Goal: Submit feedback/report problem

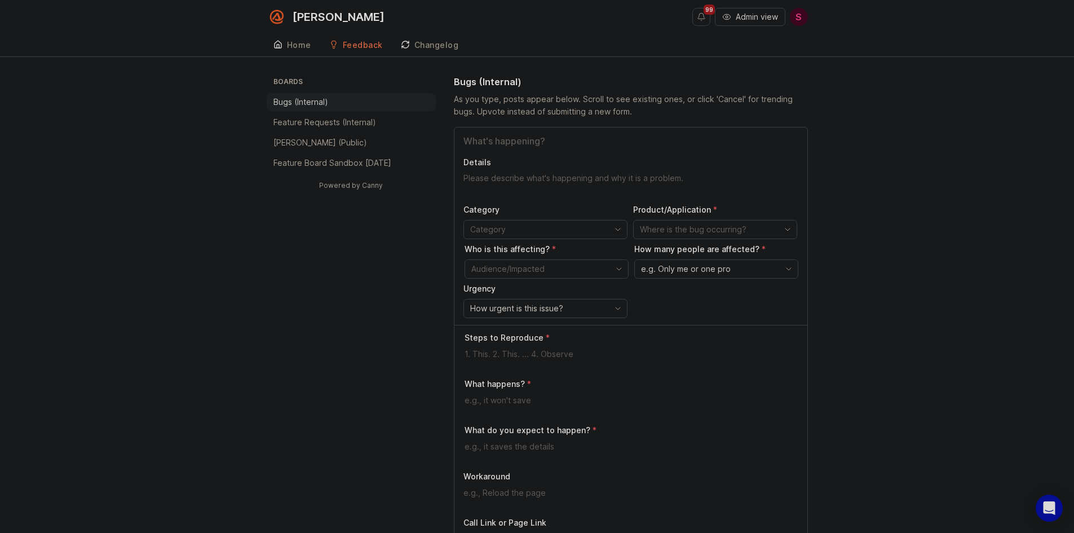
click at [507, 135] on input "Title" at bounding box center [630, 141] width 335 height 14
type input "AIR not transferring the call to a live agent for scheduling"
click at [505, 183] on textarea "Details" at bounding box center [630, 183] width 335 height 23
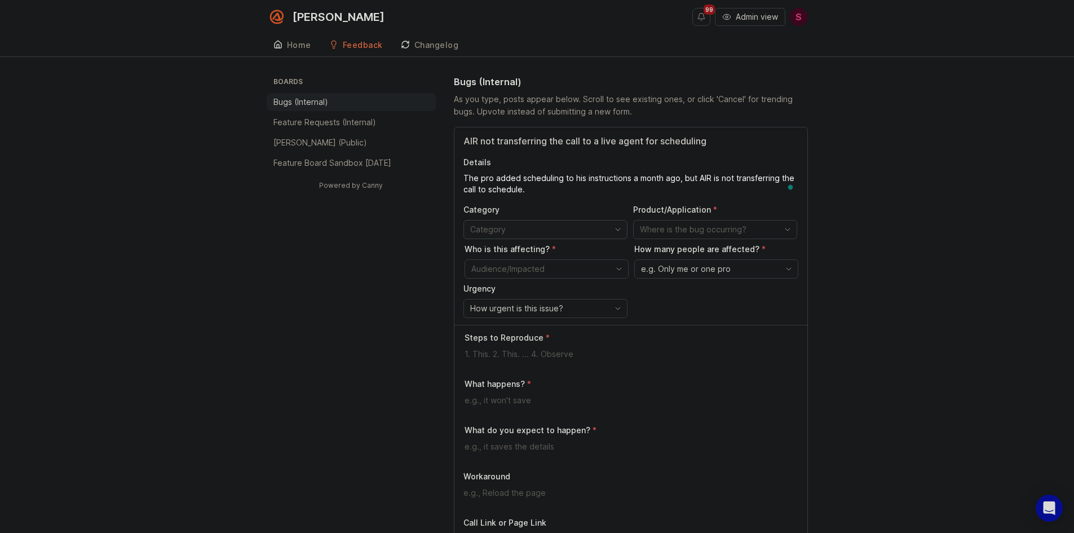
type textarea "The pro added scheduling to his instructions a month ago, but AIR is not transf…"
click at [546, 227] on input "toggle menu" at bounding box center [539, 229] width 138 height 12
click at [500, 392] on div "AI Receptionist" at bounding box center [499, 393] width 56 height 12
type input "AI Receptionist"
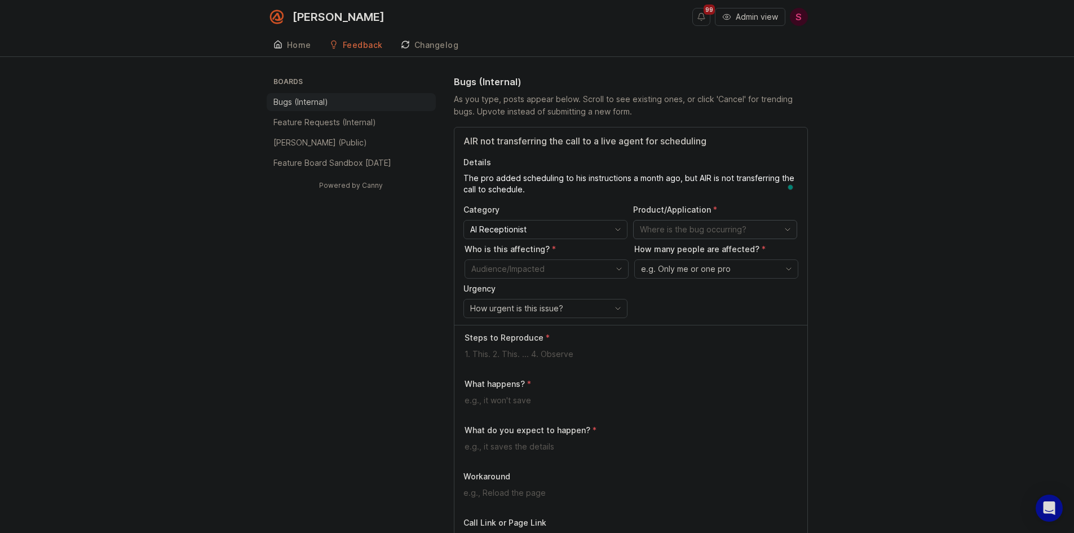
click at [668, 231] on input "toggle menu" at bounding box center [709, 229] width 138 height 12
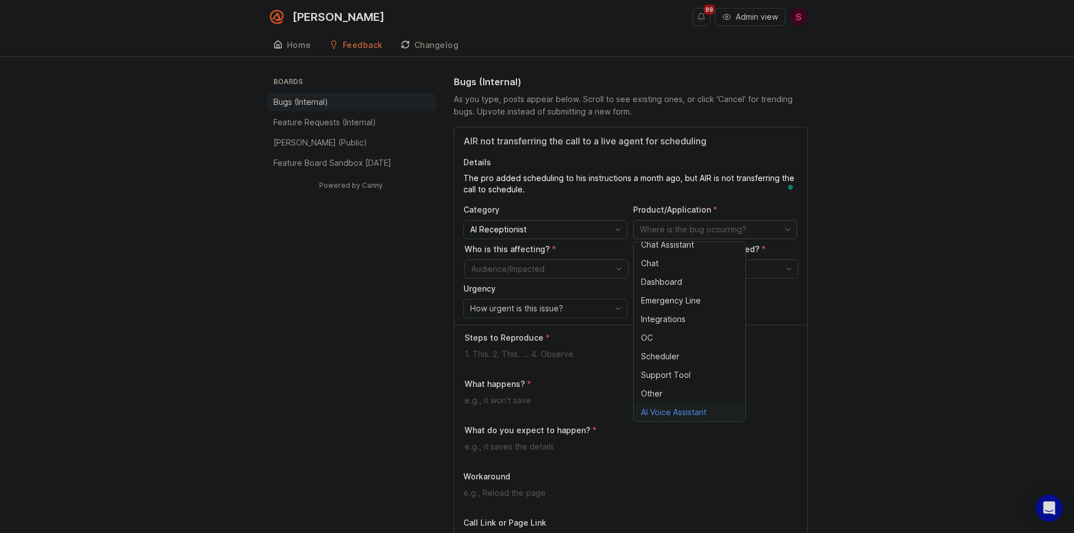
click at [678, 417] on span "AI Voice Assistant" at bounding box center [673, 412] width 65 height 12
type input "AI Voice Assistant"
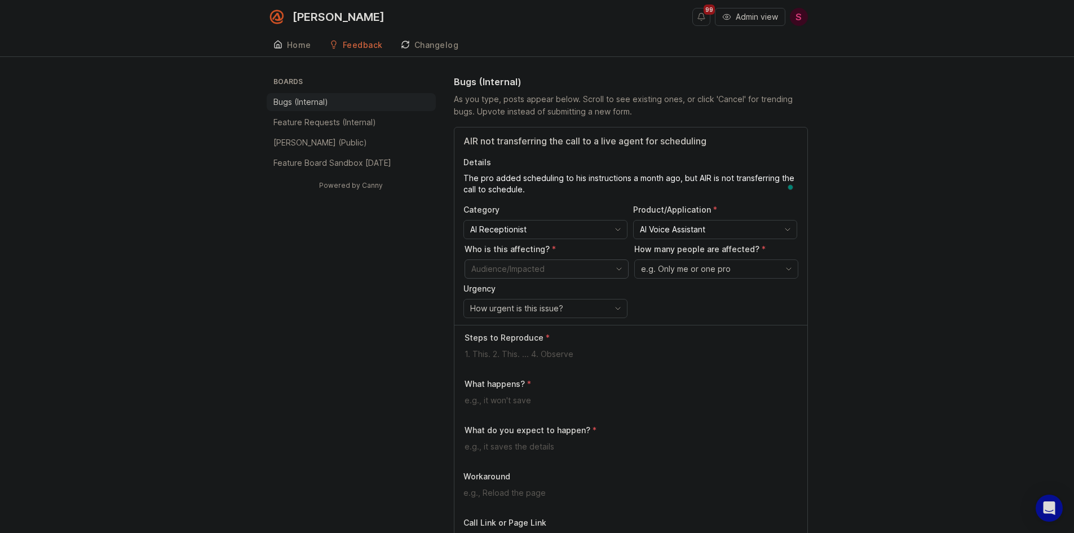
click at [510, 269] on input "toggle menu" at bounding box center [540, 269] width 138 height 12
click at [522, 330] on span "Pros - Single (External)" at bounding box center [514, 328] width 85 height 12
type input "Pros - Single (External)"
click at [726, 271] on span "e.g. Only me or one pro" at bounding box center [686, 269] width 90 height 12
click at [706, 292] on span "Only me or one pro" at bounding box center [678, 291] width 73 height 12
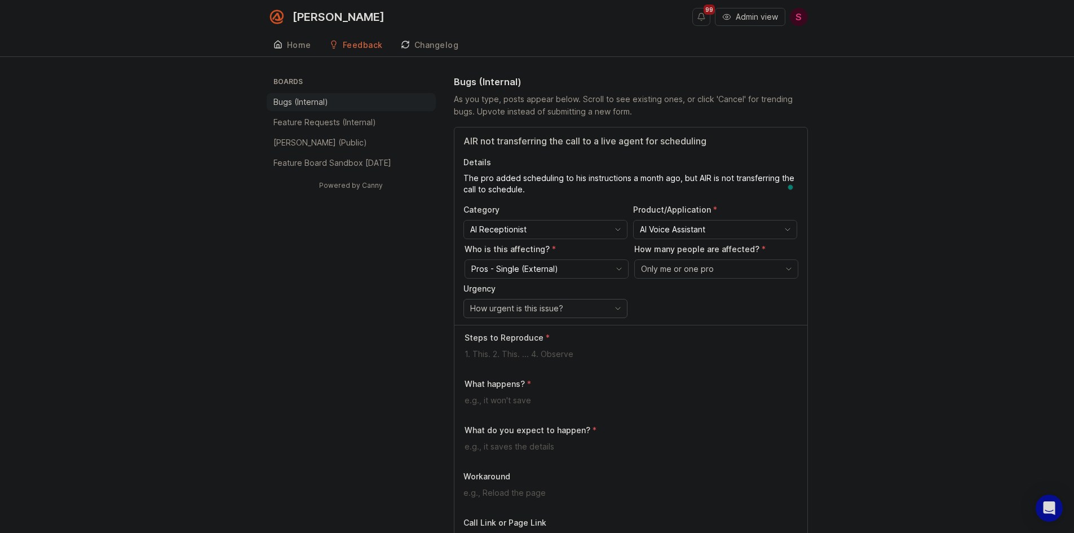
click at [543, 316] on div "How urgent is this issue?" at bounding box center [536, 308] width 145 height 18
click at [494, 352] on li "High" at bounding box center [520, 348] width 112 height 19
click at [498, 360] on textarea at bounding box center [631, 354] width 334 height 12
type textarea "Call the pro as a PNC"
click at [482, 400] on textarea at bounding box center [631, 400] width 334 height 12
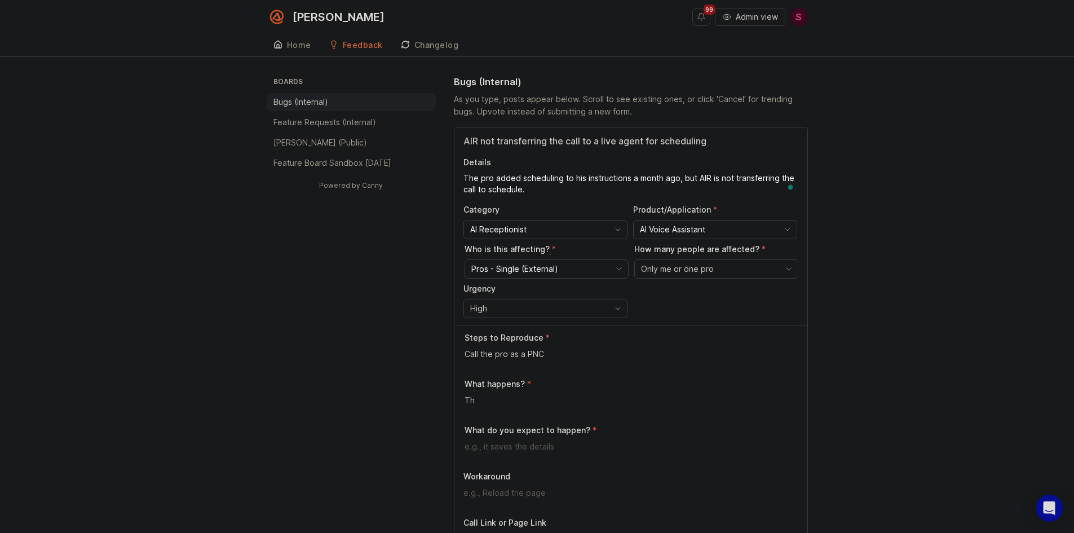
type textarea "T"
type textarea "AIR either drops the call or takes a message instead of transferring to a live …"
click at [498, 444] on textarea at bounding box center [631, 446] width 334 height 12
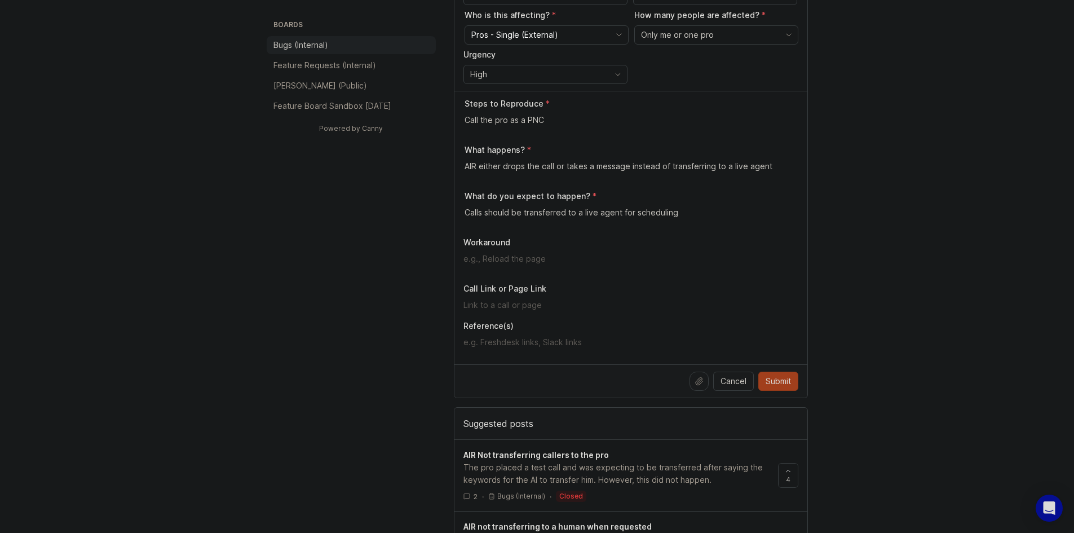
scroll to position [282, 0]
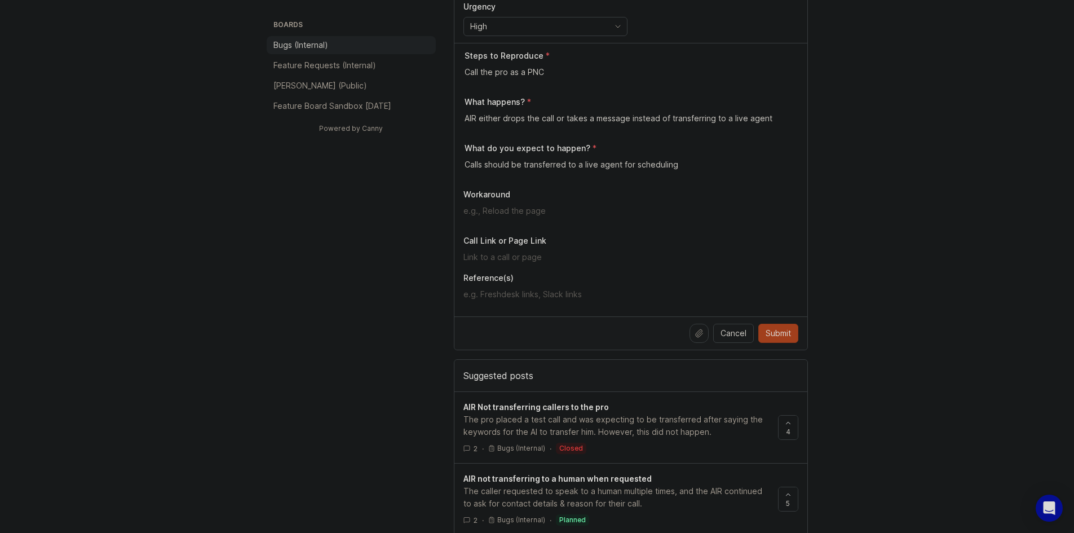
type textarea "Calls should be transferred to a live agent for scheduling"
click at [521, 260] on input "text" at bounding box center [630, 257] width 335 height 12
paste input "[URL][PERSON_NAME]"
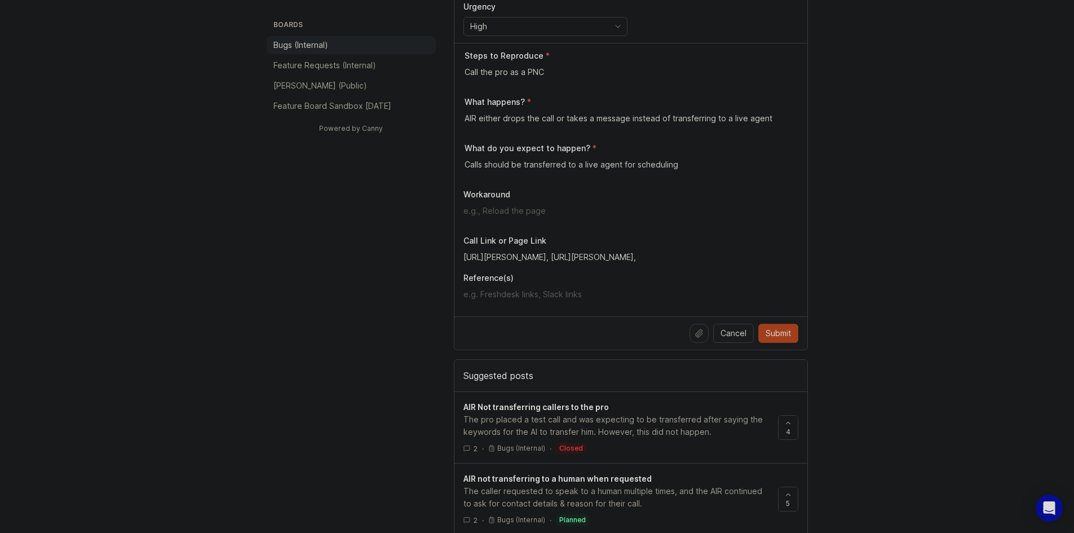
click at [720, 255] on input "[URL][PERSON_NAME], [URL][PERSON_NAME]," at bounding box center [630, 257] width 335 height 12
paste input "[URL][PERSON_NAME]"
click at [796, 260] on input "[URL][PERSON_NAME], [URL][PERSON_NAME][PERSON_NAME]," at bounding box center [630, 257] width 335 height 12
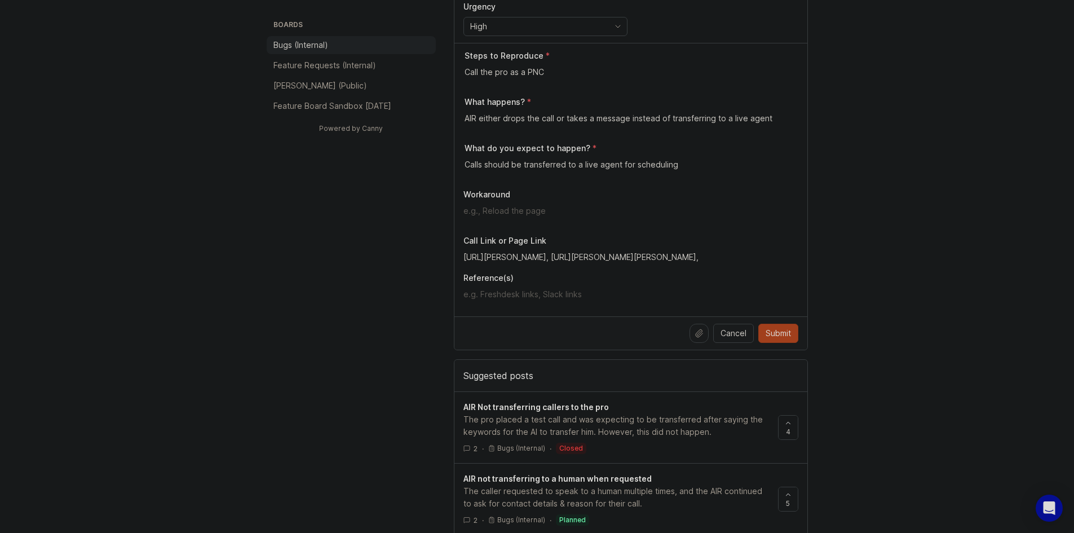
scroll to position [0, 526]
paste input "[URL][PERSON_NAME]"
click at [566, 254] on input "[URL][PERSON_NAME], [URL][PERSON_NAME][PERSON_NAME][PERSON_NAME]," at bounding box center [630, 257] width 335 height 12
click at [794, 260] on input "[URL][PERSON_NAME], [URL][PERSON_NAME][PERSON_NAME][PERSON_NAME]," at bounding box center [630, 257] width 335 height 12
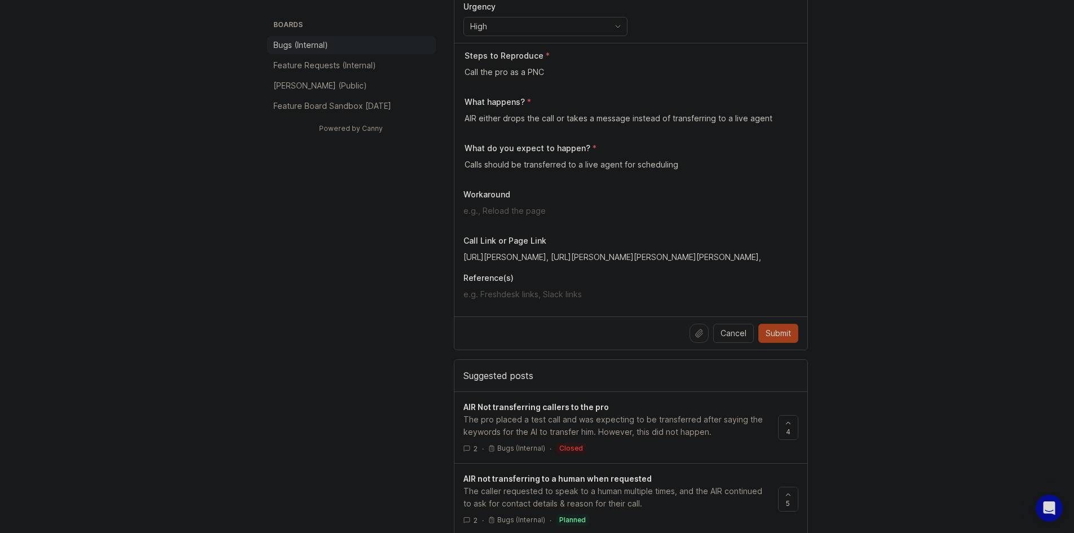
scroll to position [0, 808]
paste input "[URL][PERSON_NAME]"
click at [769, 251] on input "[URL][PERSON_NAME], [URL][PERSON_NAME][PERSON_NAME][PERSON_NAME][PERSON_NAME]," at bounding box center [630, 257] width 335 height 12
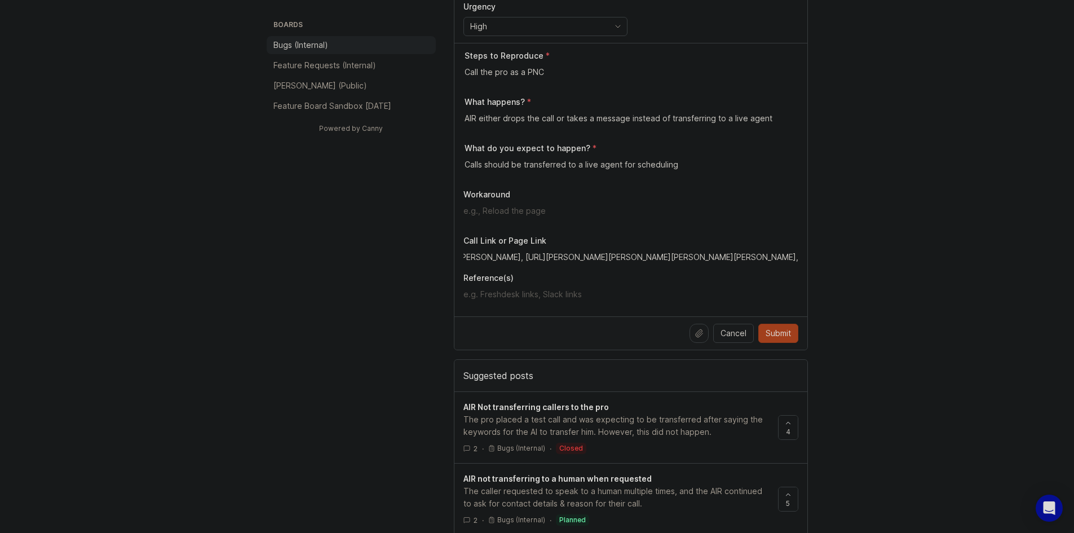
paste input "[URL][PERSON_NAME]"
type input "[URL][PERSON_NAME], [URL][PERSON_NAME][PERSON_NAME][PERSON_NAME][PERSON_NAME], …"
click at [775, 332] on span "Submit" at bounding box center [777, 332] width 25 height 11
